Goal: Task Accomplishment & Management: Complete application form

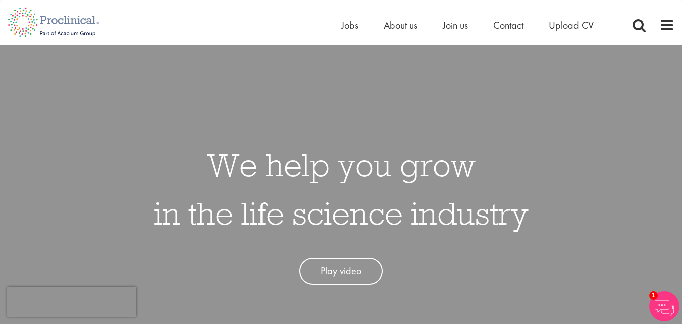
click at [660, 23] on span at bounding box center [666, 25] width 15 height 15
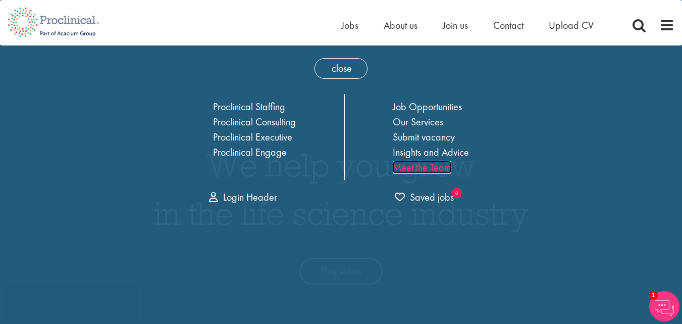
click at [417, 168] on link "Meet the Team" at bounding box center [422, 167] width 59 height 13
click at [512, 20] on span "Contact" at bounding box center [508, 25] width 30 height 13
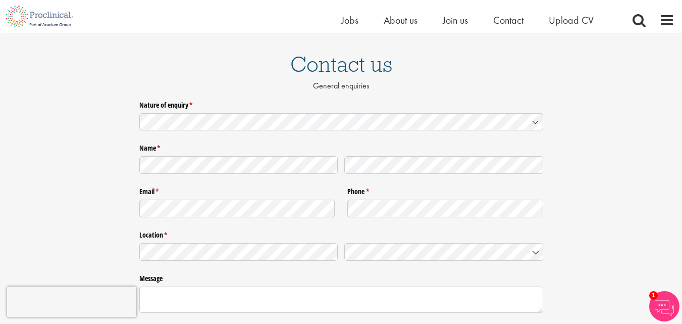
scroll to position [65, 0]
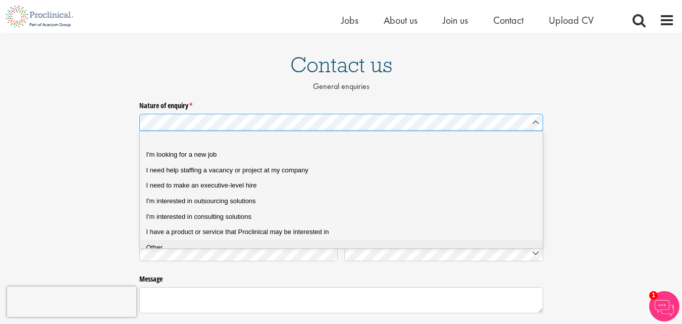
click at [319, 241] on li "Other" at bounding box center [345, 248] width 410 height 16
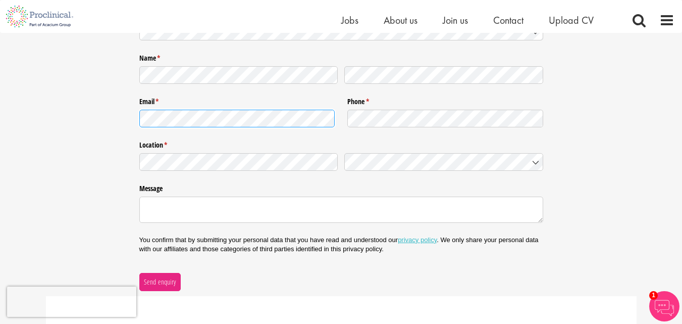
scroll to position [166, 0]
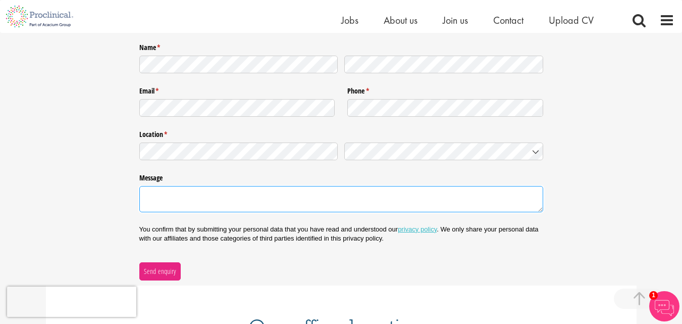
click at [264, 207] on textarea "Message" at bounding box center [341, 199] width 404 height 26
paste textarea "Candidate Sourcing Free Trial Hi, I hope you're doing well! We provide CV sourc…"
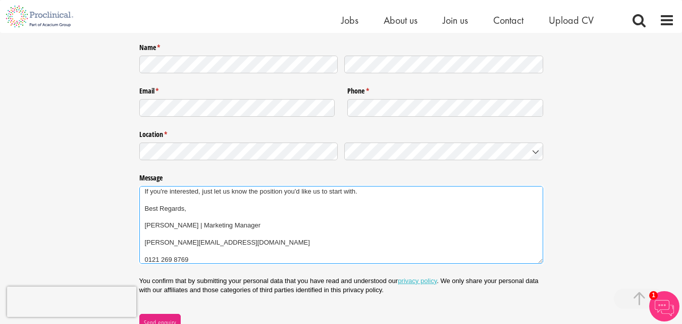
click at [186, 240] on textarea "Candidate Sourcing Free Trial Hi, I hope you're doing well! We provide CV sourc…" at bounding box center [341, 225] width 404 height 78
click at [184, 240] on textarea "Candidate Sourcing Free Trial Hi, I hope you're doing well! We provide CV sourc…" at bounding box center [341, 225] width 404 height 78
type textarea "Candidate Sourcing Free Trial Hi, I hope you're doing well! We provide CV sourc…"
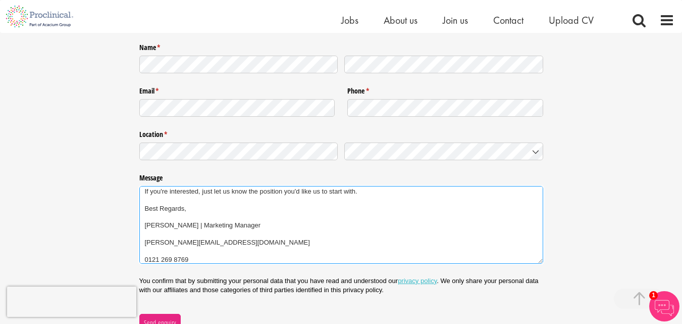
click at [175, 254] on textarea "Candidate Sourcing Free Trial Hi, I hope you're doing well! We provide CV sourc…" at bounding box center [341, 225] width 404 height 78
click at [170, 255] on textarea "Candidate Sourcing Free Trial Hi, I hope you're doing well! We provide CV sourc…" at bounding box center [341, 225] width 404 height 78
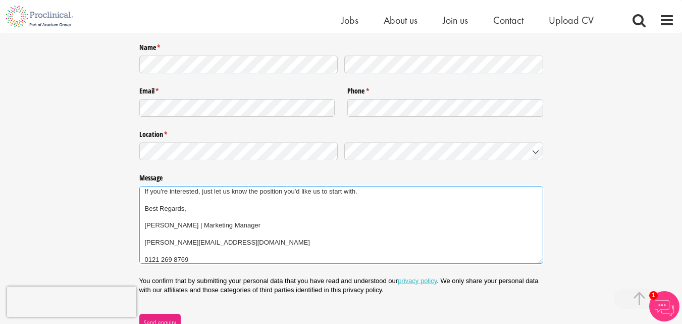
click at [170, 255] on textarea "Candidate Sourcing Free Trial Hi, I hope you're doing well! We provide CV sourc…" at bounding box center [341, 225] width 404 height 78
click at [169, 255] on textarea "Candidate Sourcing Free Trial Hi, I hope you're doing well! We provide CV sourc…" at bounding box center [341, 225] width 404 height 78
click at [166, 260] on textarea "Candidate Sourcing Free Trial Hi, I hope you're doing well! We provide CV sourc…" at bounding box center [341, 225] width 404 height 78
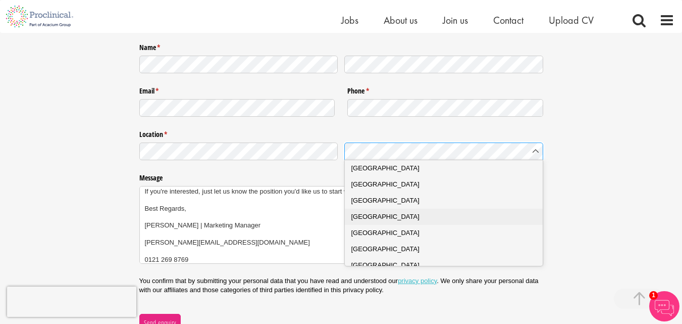
click at [401, 211] on Kingdom "United Kingdom" at bounding box center [447, 216] width 205 height 16
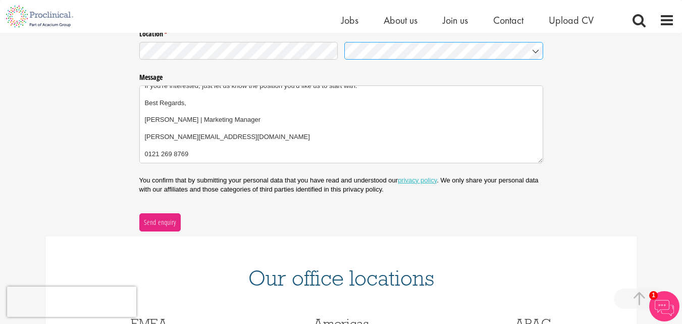
scroll to position [267, 0]
click at [165, 218] on span "Send enquiry" at bounding box center [159, 221] width 33 height 11
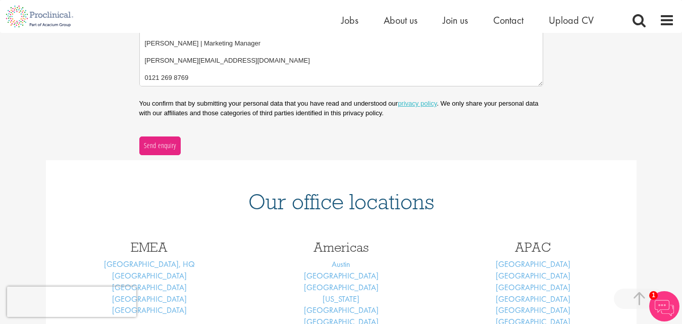
scroll to position [418, 0]
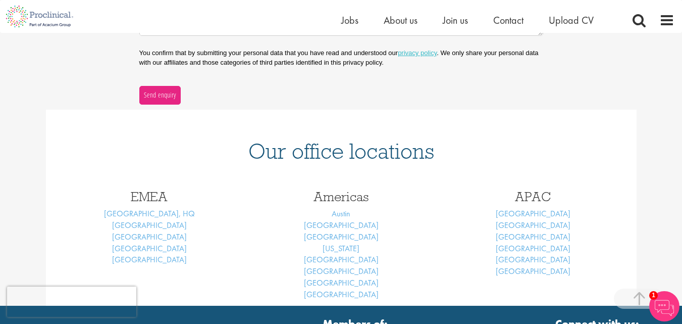
click at [411, 187] on div "Americas Austin Boston Los Angeles New York Philadelphia San Francisco San Dieg…" at bounding box center [341, 243] width 192 height 126
click at [387, 168] on div "Our office locations" at bounding box center [341, 145] width 591 height 70
click at [149, 213] on link "[GEOGRAPHIC_DATA], HQ" at bounding box center [149, 213] width 91 height 11
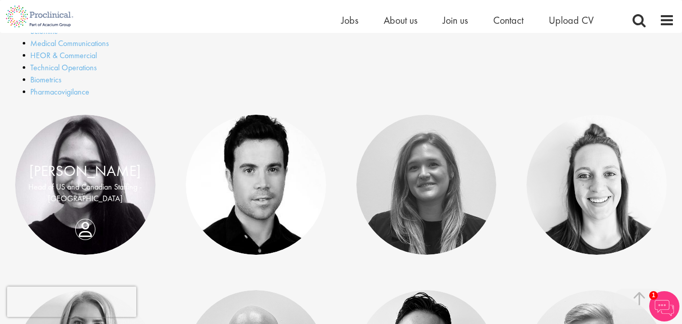
scroll to position [404, 0]
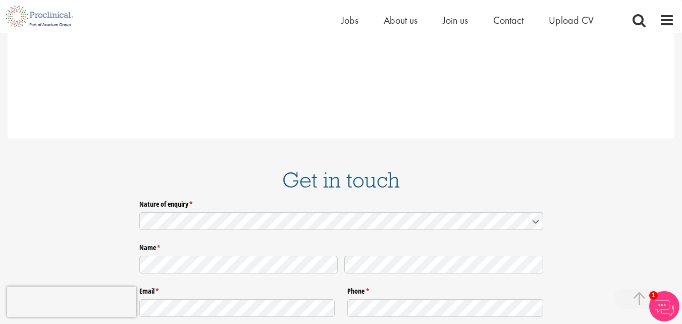
scroll to position [1565, 0]
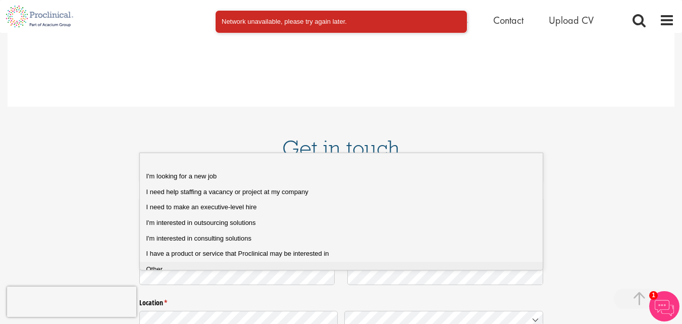
click at [240, 271] on div "Other" at bounding box center [345, 269] width 398 height 9
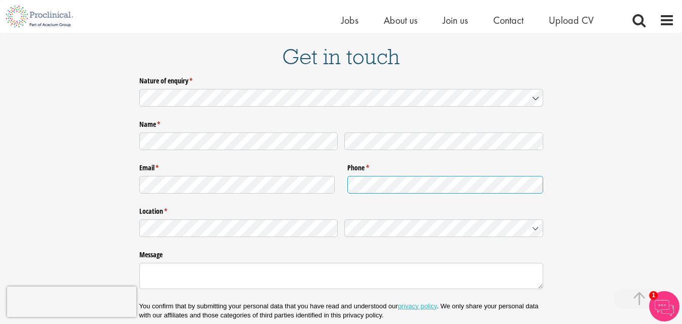
scroll to position [1666, 0]
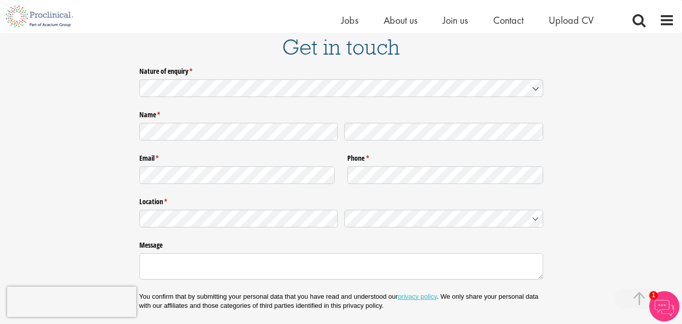
click at [250, 236] on div "Message" at bounding box center [341, 258] width 404 height 45
click at [234, 253] on textarea "Message" at bounding box center [341, 266] width 404 height 26
paste textarea "Candidate Sourcing Free Trial Hi, I hope you're doing well! We provide CV sourc…"
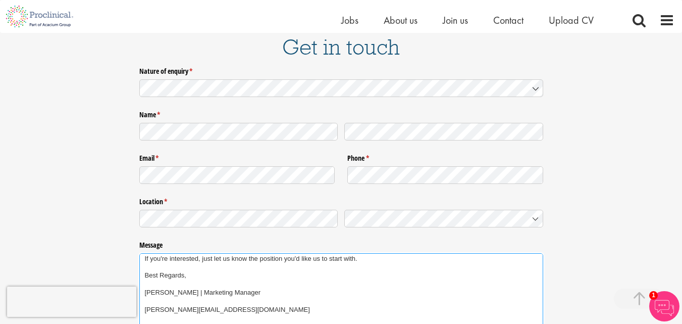
click at [184, 257] on textarea "Candidate Sourcing Free Trial Hi, I hope you're doing well! We provide CV sourc…" at bounding box center [341, 292] width 404 height 78
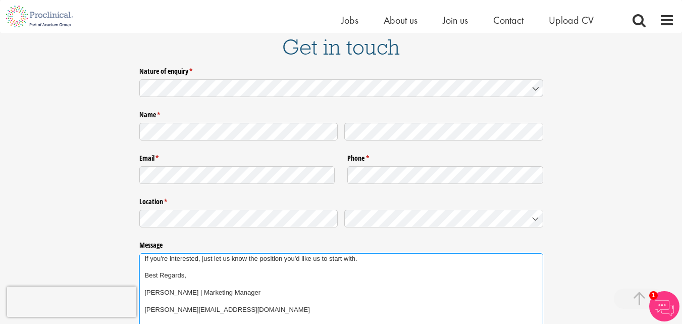
click at [176, 260] on textarea "Candidate Sourcing Free Trial Hi, I hope you're doing well! We provide CV sourc…" at bounding box center [341, 292] width 404 height 78
type textarea "Candidate Sourcing Free Trial Hi, I hope you're doing well! We provide CV sourc…"
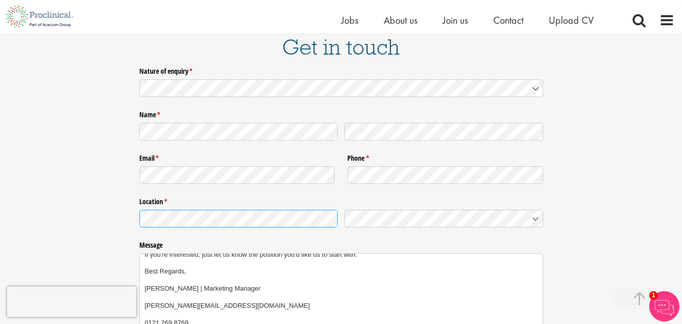
scroll to position [85, 0]
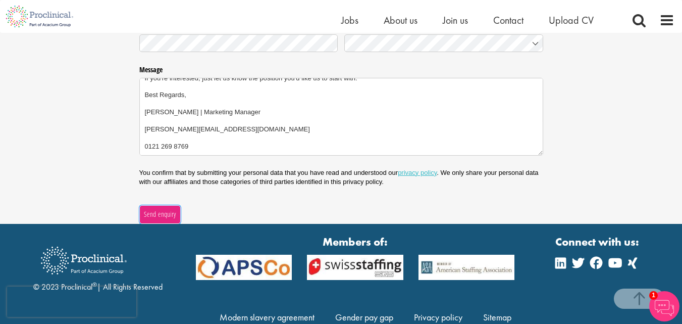
click at [174, 208] on span "Send enquiry" at bounding box center [159, 213] width 33 height 11
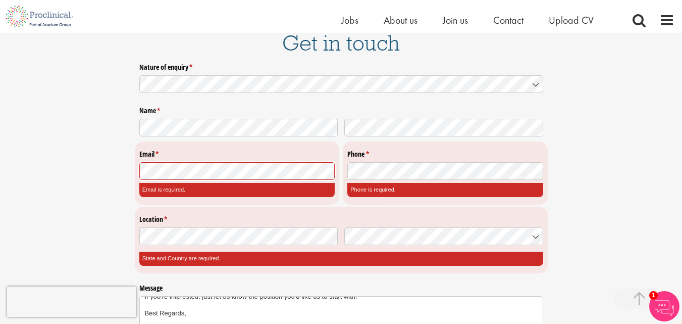
scroll to position [1636, 0]
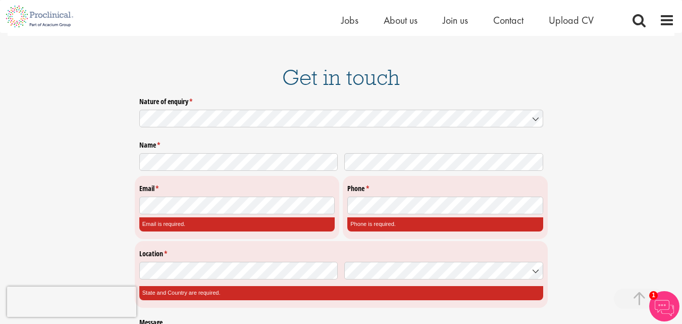
click at [180, 193] on div at bounding box center [237, 203] width 196 height 21
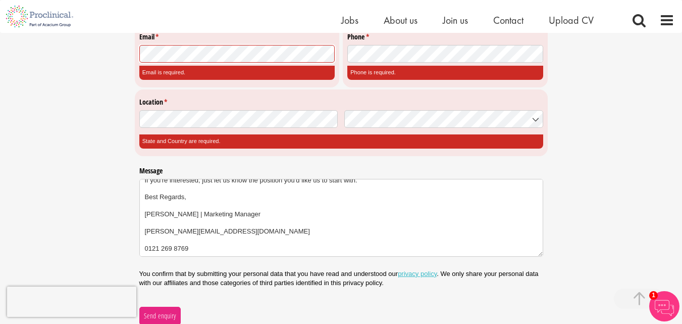
scroll to position [85, 0]
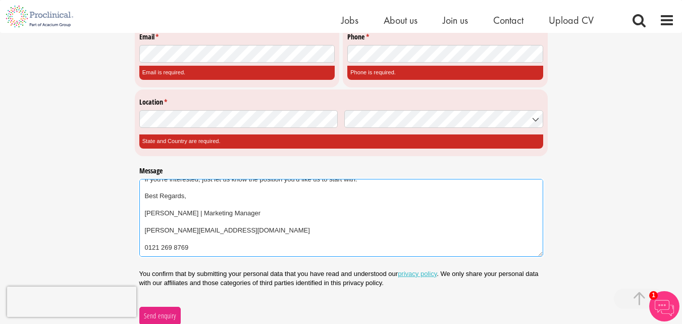
click at [185, 181] on textarea "Candidate Sourcing Free Trial Hi, I hope you're doing well! We provide CV sourc…" at bounding box center [341, 218] width 404 height 78
click at [184, 181] on textarea "Candidate Sourcing Free Trial Hi, I hope you're doing well! We provide CV sourc…" at bounding box center [341, 218] width 404 height 78
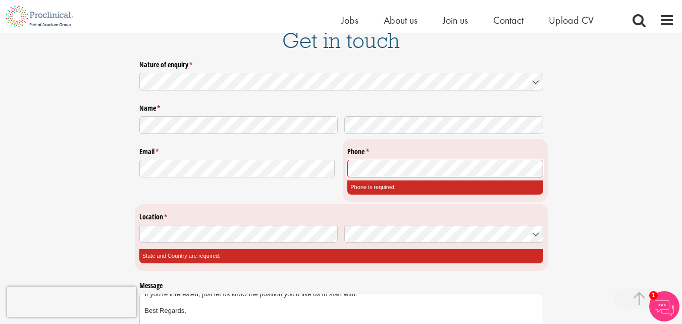
scroll to position [1737, 0]
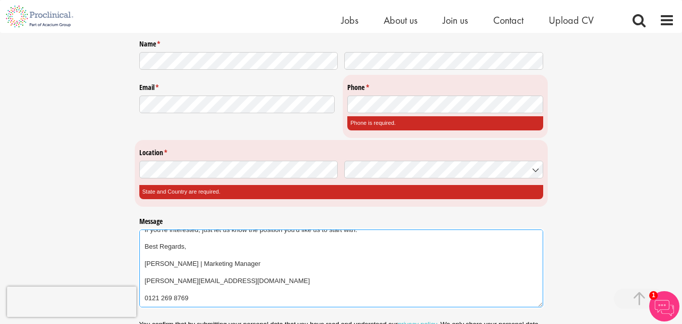
click at [190, 250] on textarea "Candidate Sourcing Free Trial Hi, I hope you're doing well! We provide CV sourc…" at bounding box center [341, 268] width 404 height 78
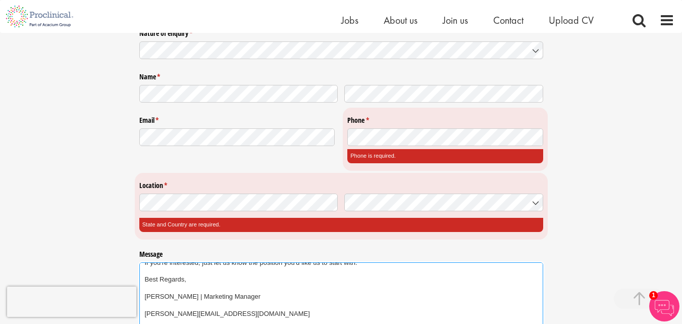
scroll to position [1686, 0]
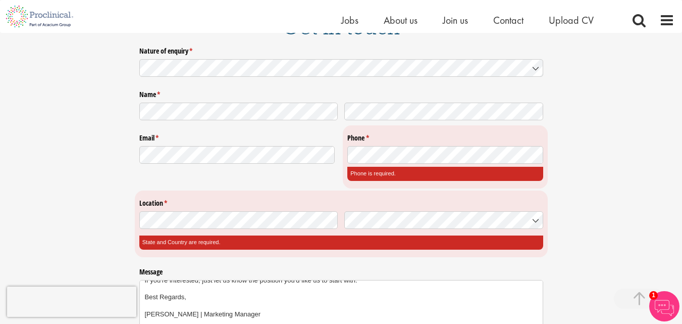
click at [375, 167] on div "Phone is required." at bounding box center [445, 174] width 196 height 14
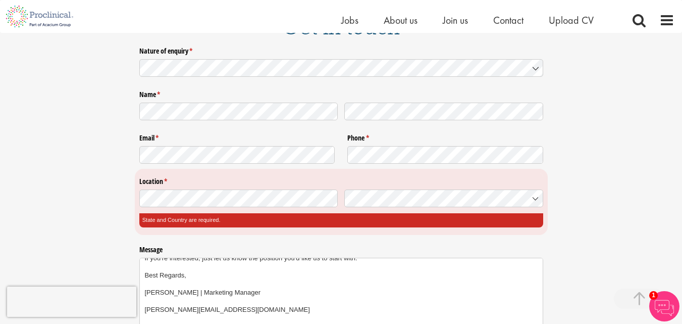
click at [417, 167] on div "Phone is required." at bounding box center [445, 167] width 196 height 0
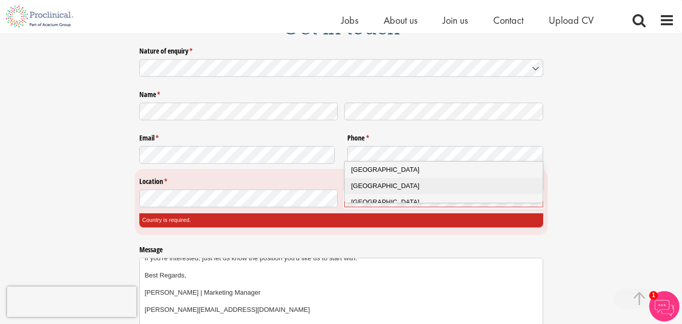
click at [385, 185] on span "United Kingdom" at bounding box center [385, 186] width 68 height 8
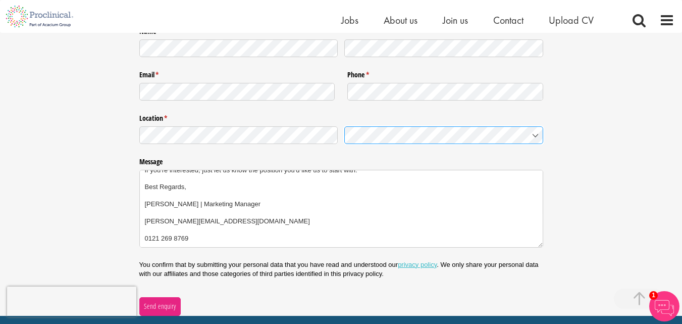
scroll to position [1838, 0]
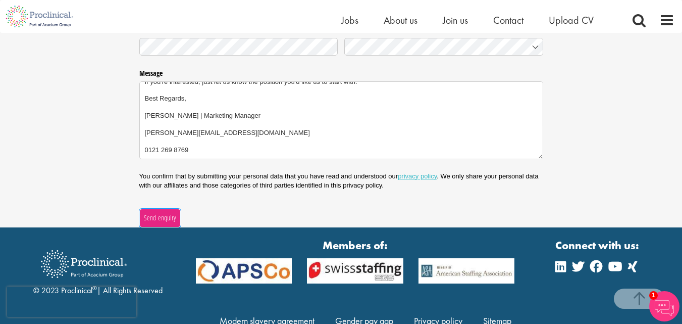
click at [158, 208] on button "Send enquiry" at bounding box center [159, 217] width 41 height 18
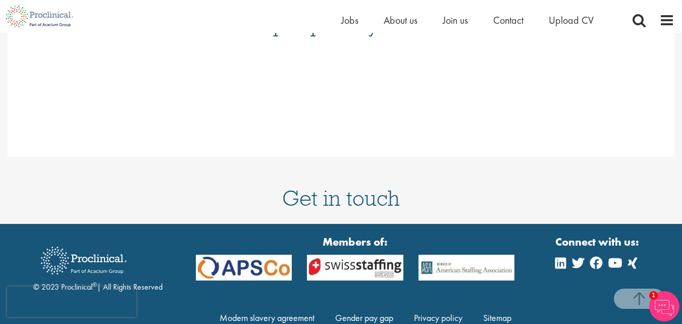
scroll to position [1505, 0]
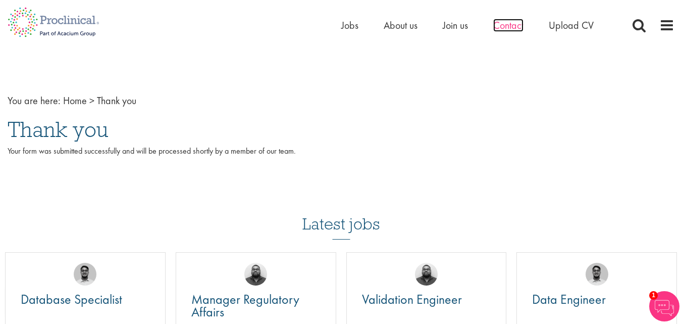
click at [520, 30] on span "Contact" at bounding box center [508, 25] width 30 height 13
click at [394, 27] on span "About us" at bounding box center [401, 25] width 34 height 13
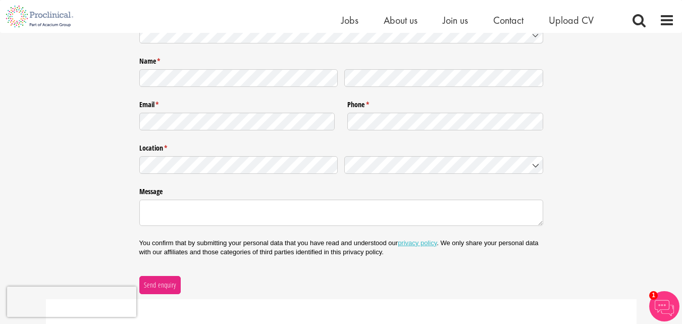
scroll to position [151, 0]
